Goal: Check status: Check status

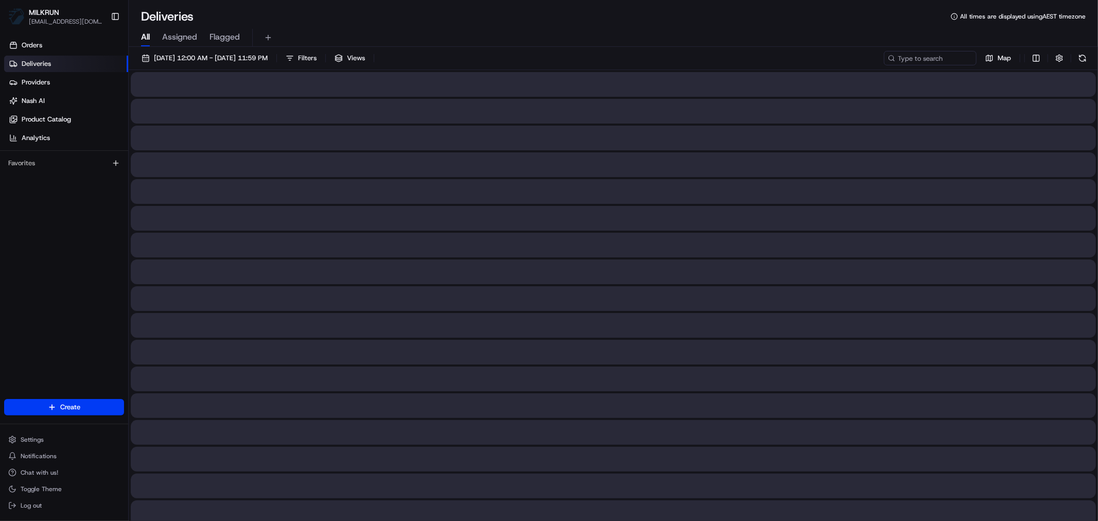
click at [146, 39] on span "All" at bounding box center [145, 37] width 9 height 12
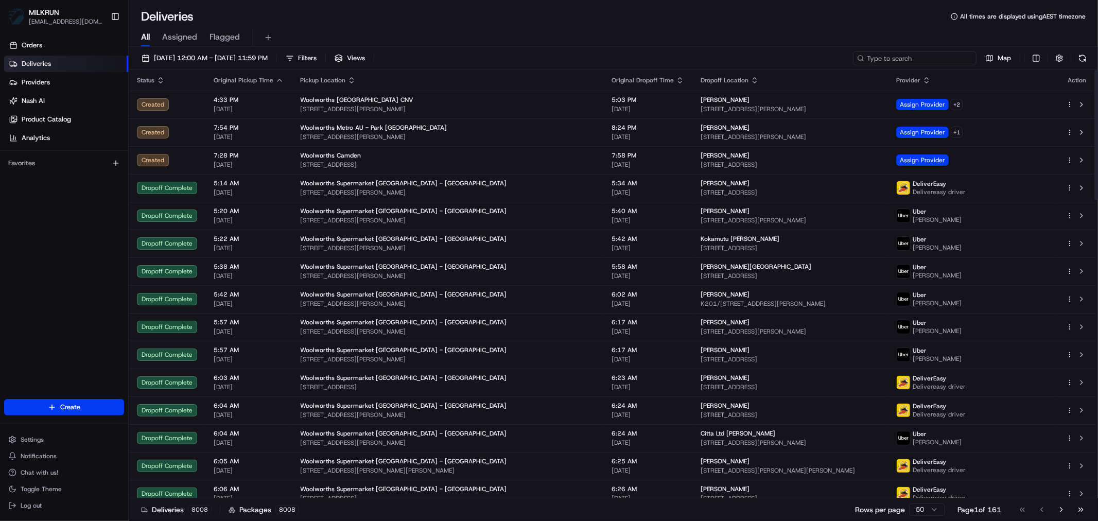
click at [917, 60] on input at bounding box center [915, 58] width 124 height 14
paste input "b7d92178-431c-4d93-9b16-3ce49a1d61bc"
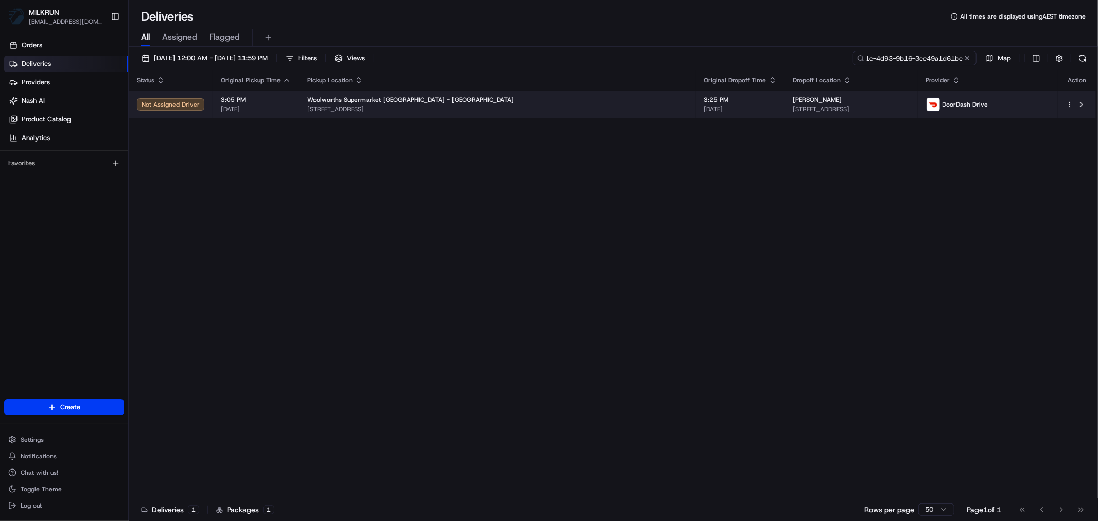
type input "b7d92178-431c-4d93-9b16-3ce49a1d61bc"
click at [793, 101] on div "[PERSON_NAME]" at bounding box center [851, 100] width 116 height 8
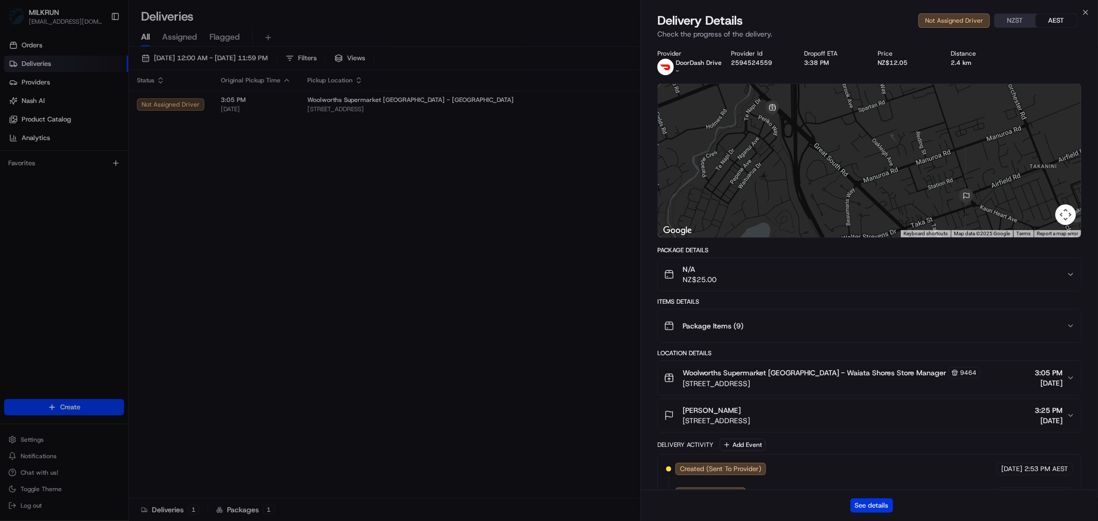
click at [868, 468] on button "See details" at bounding box center [871, 505] width 43 height 14
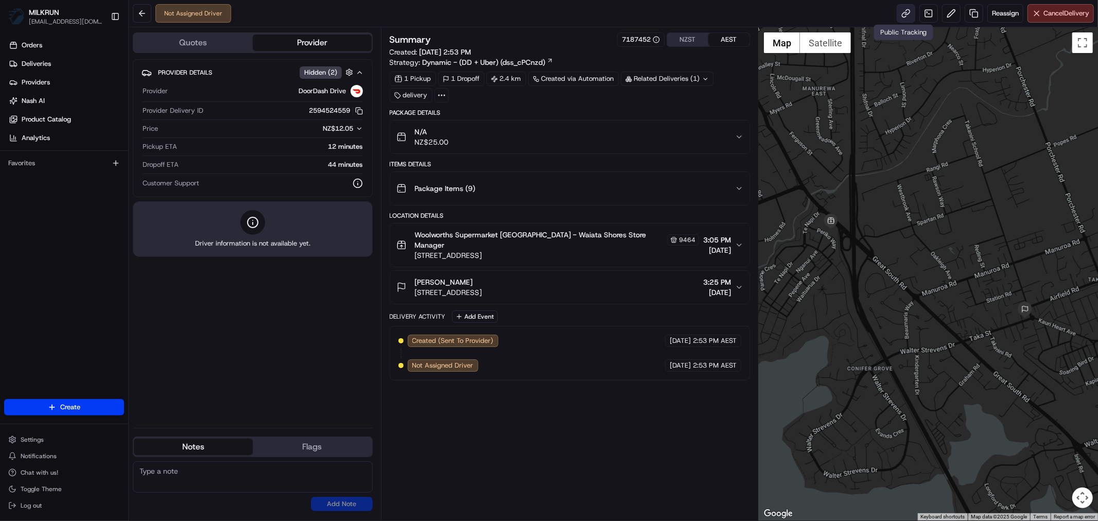
click at [901, 11] on link at bounding box center [906, 13] width 19 height 19
